Goal: Task Accomplishment & Management: Use online tool/utility

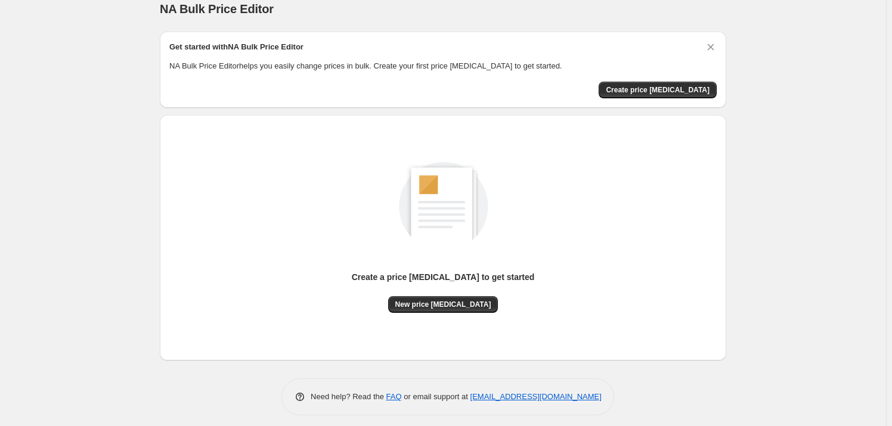
scroll to position [20, 0]
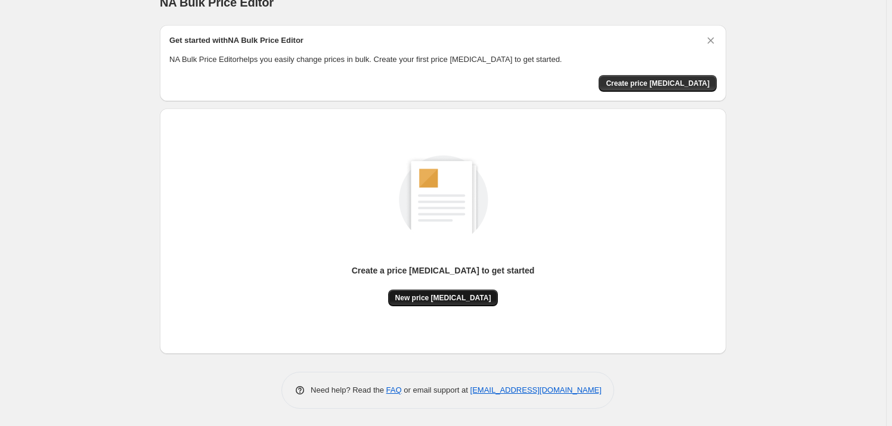
click at [447, 297] on span "New price [MEDICAL_DATA]" at bounding box center [443, 298] width 96 height 10
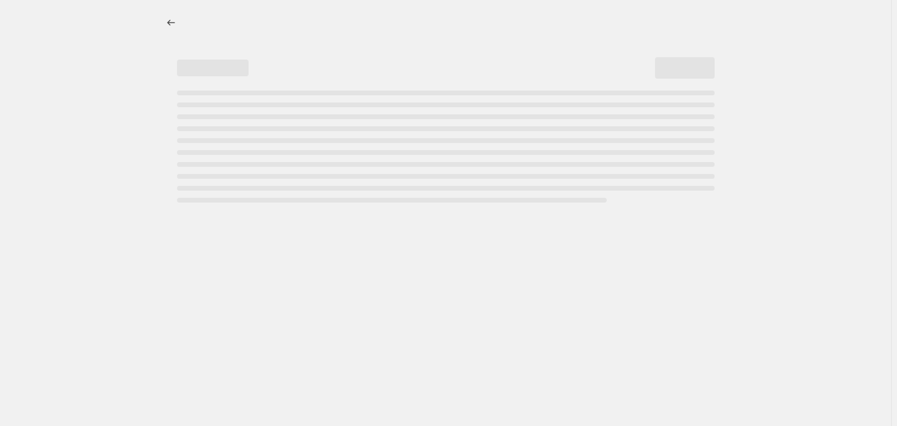
select select "percentage"
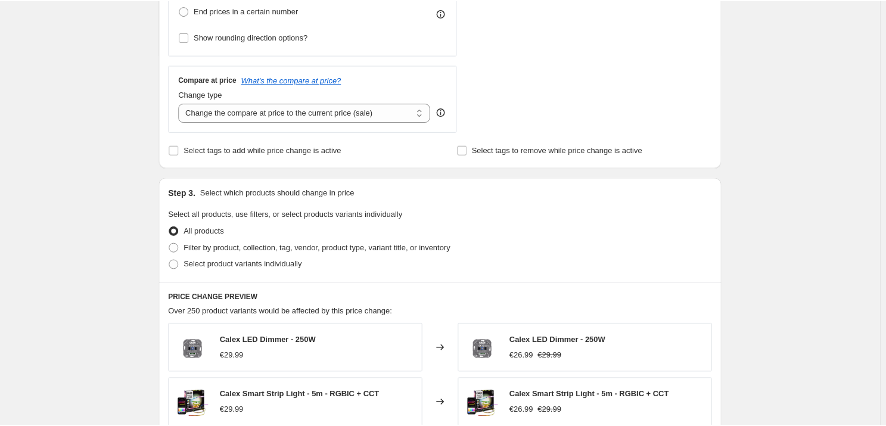
scroll to position [488, 0]
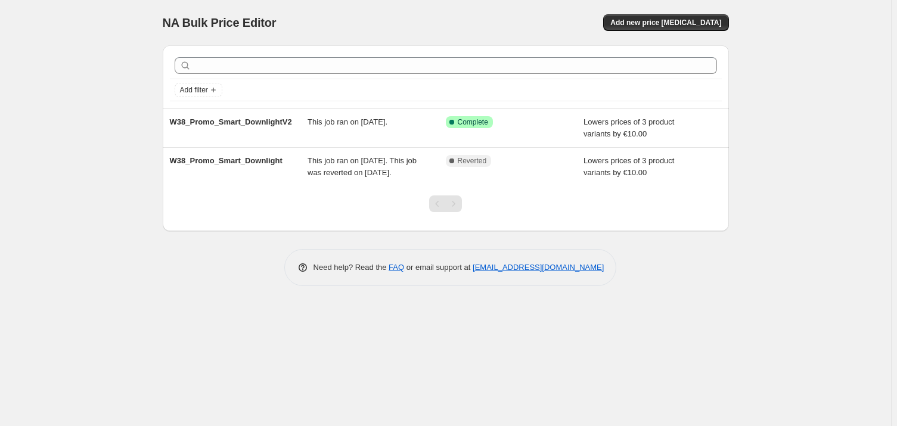
click at [84, 138] on div "NA Bulk Price Editor. This page is ready NA Bulk Price Editor Add new price cha…" at bounding box center [445, 213] width 891 height 426
click at [686, 23] on span "Add new price change job" at bounding box center [665, 23] width 111 height 10
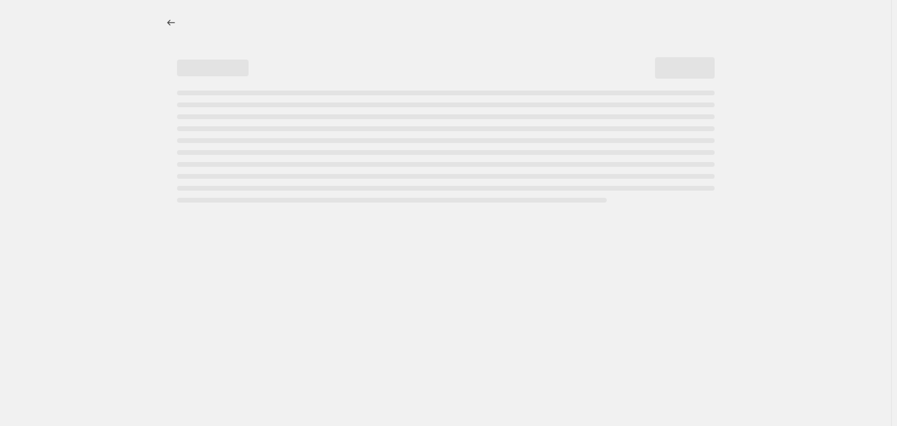
select select "percentage"
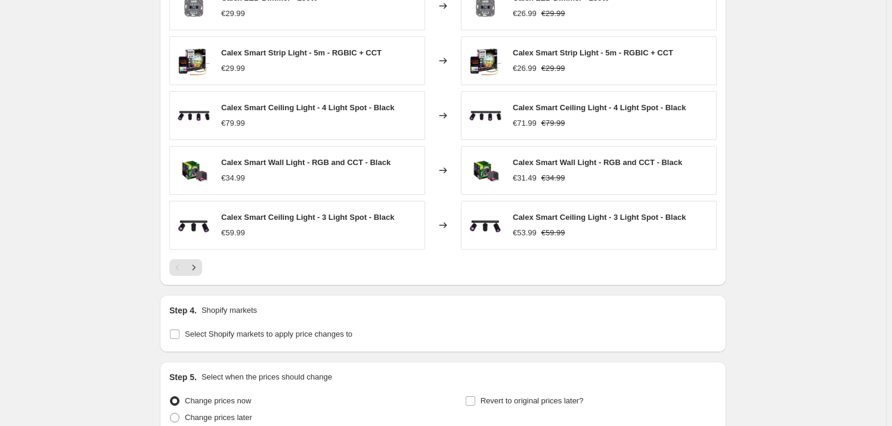
scroll to position [813, 0]
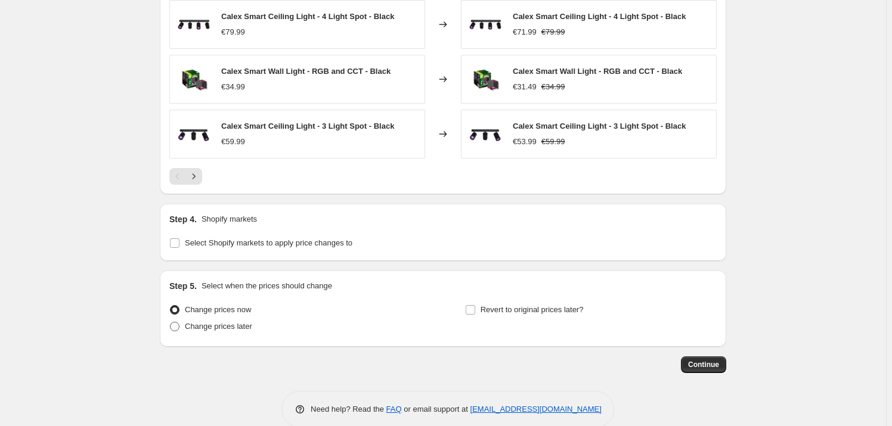
click at [222, 324] on span "Change prices later" at bounding box center [218, 326] width 67 height 9
click at [170, 323] on input "Change prices later" at bounding box center [170, 322] width 1 height 1
radio input "true"
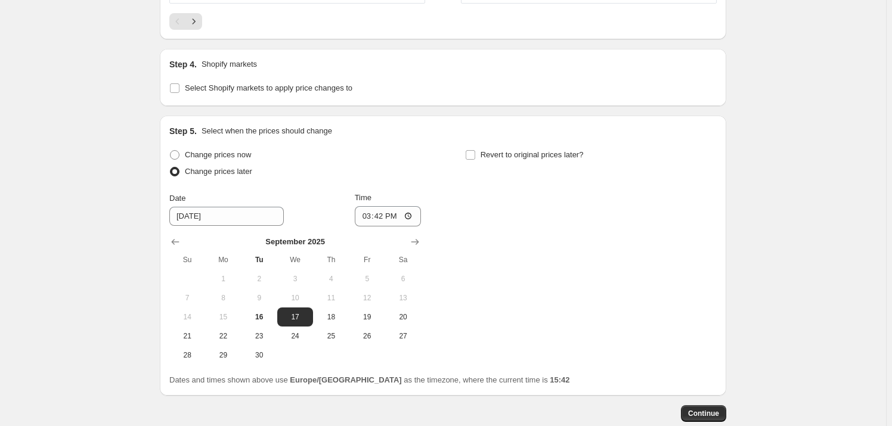
scroll to position [1030, 0]
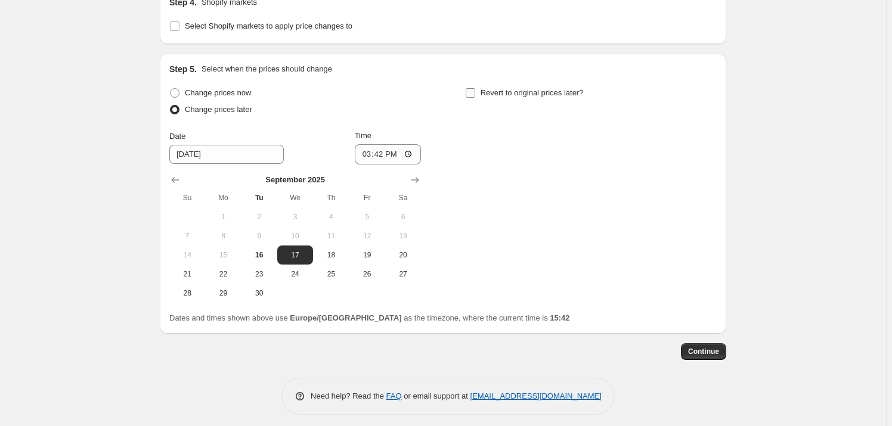
click at [521, 92] on span "Revert to original prices later?" at bounding box center [531, 92] width 103 height 9
click at [475, 92] on input "Revert to original prices later?" at bounding box center [471, 93] width 10 height 10
checkbox input "true"
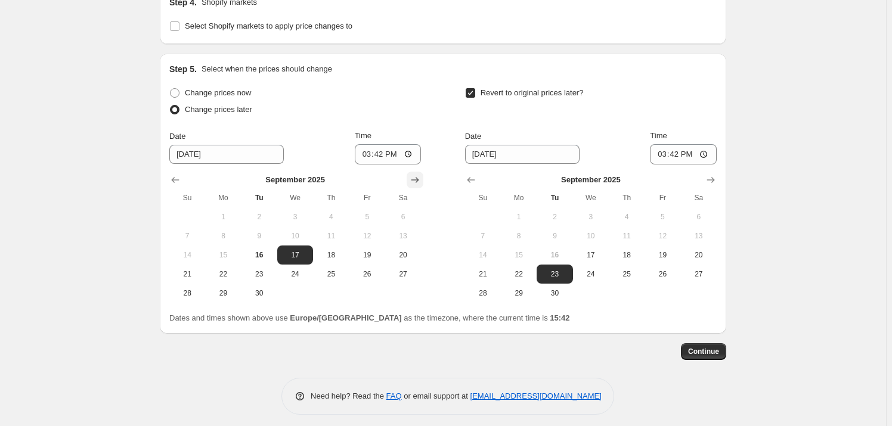
click at [420, 175] on icon "Show next month, October 2025" at bounding box center [415, 180] width 12 height 12
click at [302, 213] on span "1" at bounding box center [295, 217] width 26 height 10
type input "10/1/2025"
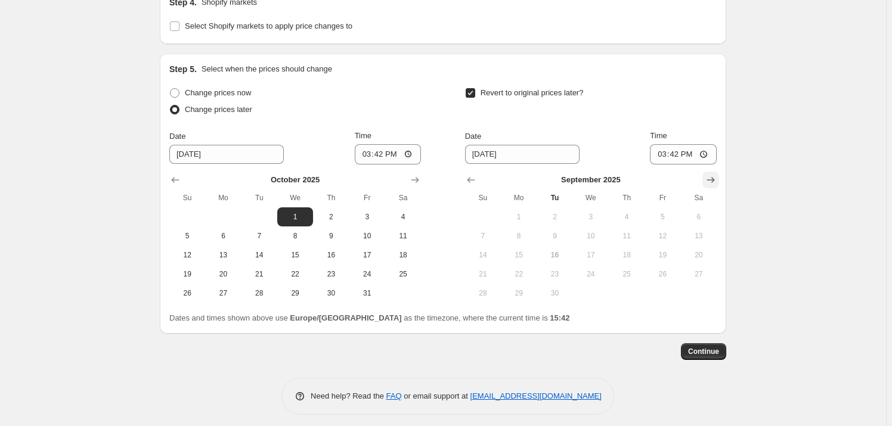
click at [715, 182] on icon "Show next month, October 2025" at bounding box center [711, 180] width 12 height 12
click at [674, 294] on span "31" at bounding box center [662, 294] width 26 height 10
type input "10/31/2025"
click at [603, 112] on div "Revert to original prices later?" at bounding box center [591, 103] width 252 height 36
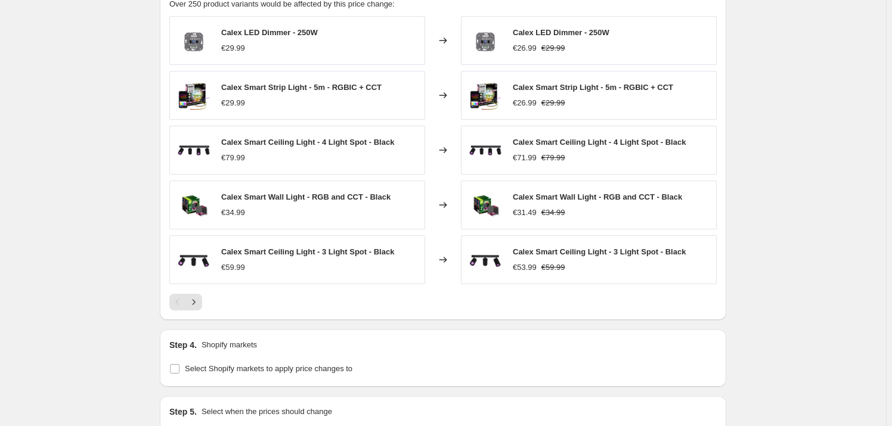
scroll to position [704, 0]
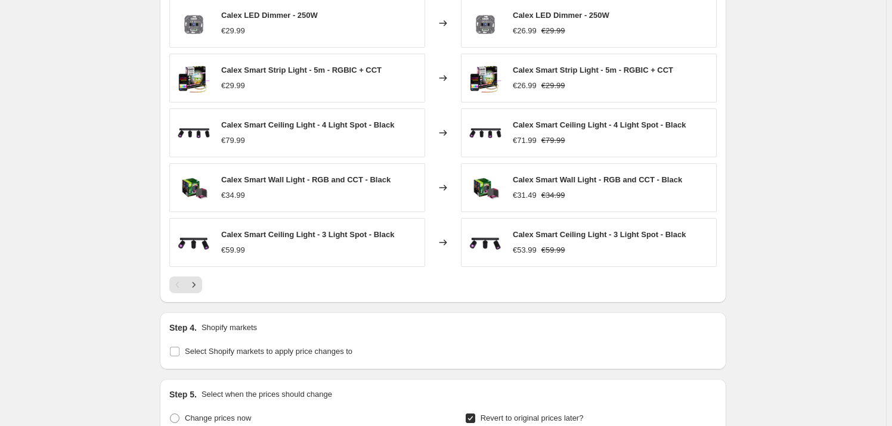
click at [94, 117] on div "Create new price change job. This page is ready Create new price change job Dra…" at bounding box center [443, 27] width 886 height 1462
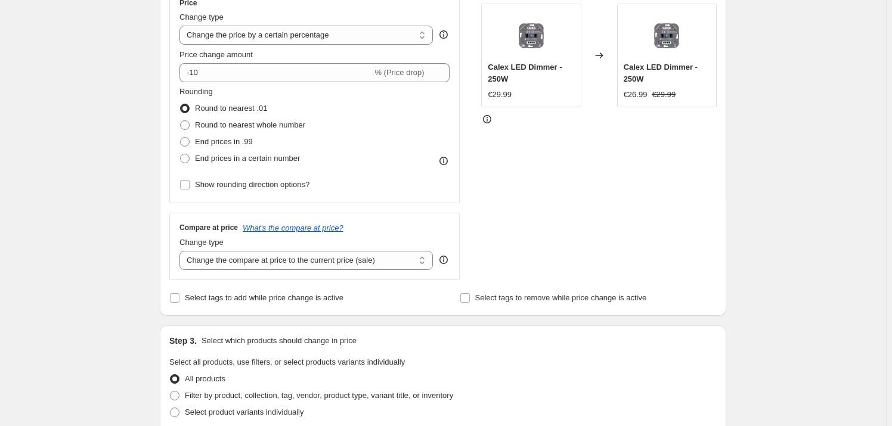
scroll to position [216, 0]
